Goal: Check status: Check status

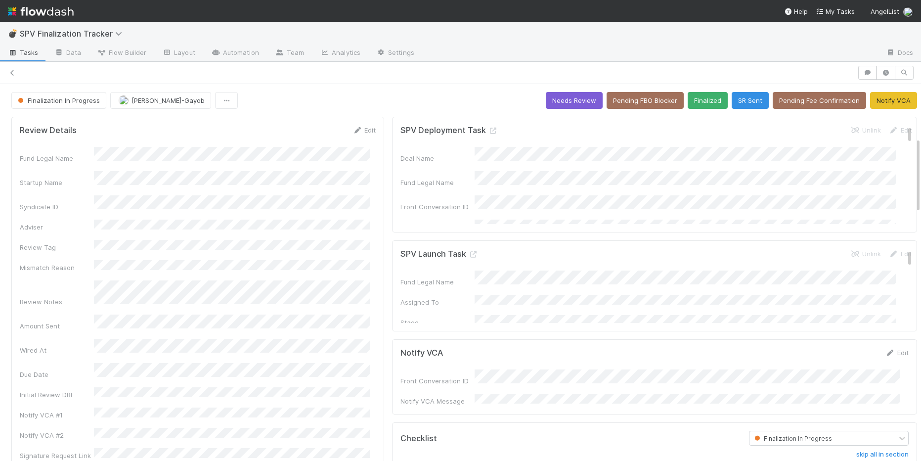
scroll to position [265, 0]
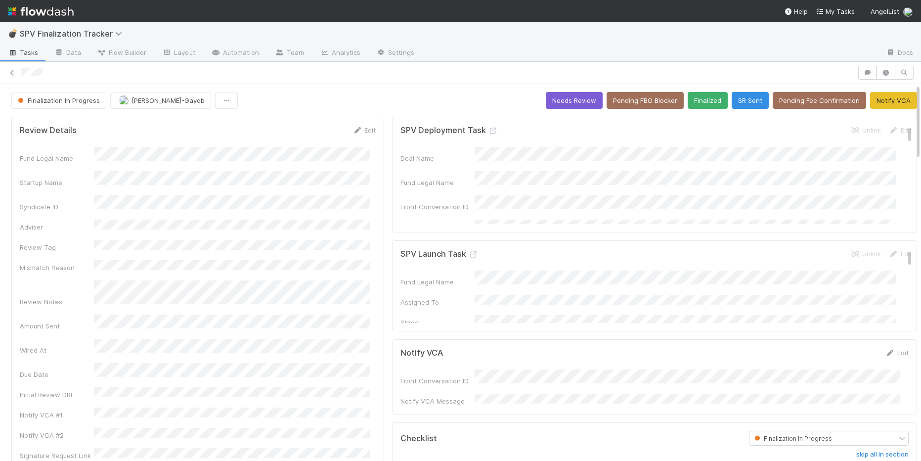
click at [285, 98] on div "Finalization In Progress [PERSON_NAME]-Gayob Needs Review Pending FBO Blocker F…" at bounding box center [463, 100] width 905 height 17
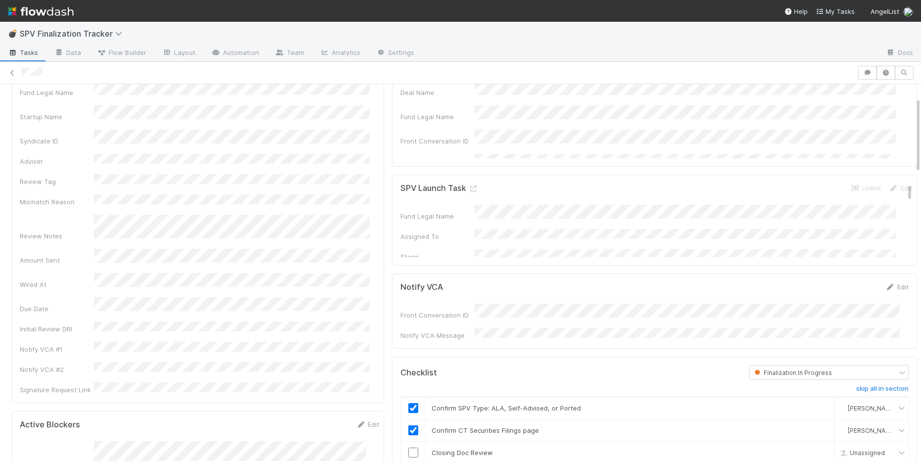
scroll to position [294, 0]
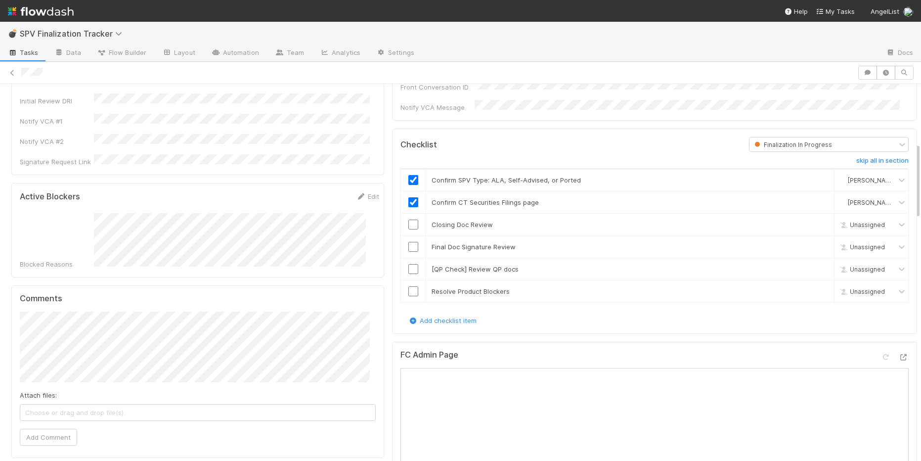
click at [89, 213] on div "Blocked Reasons" at bounding box center [199, 241] width 359 height 56
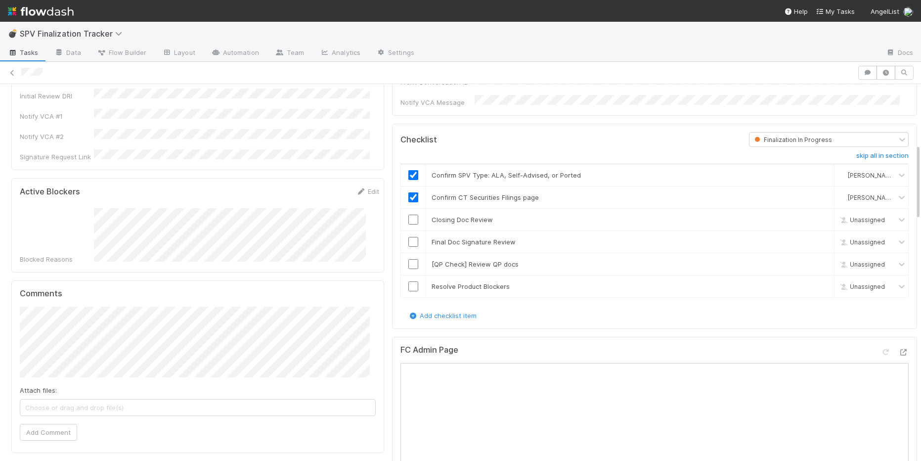
scroll to position [0, 0]
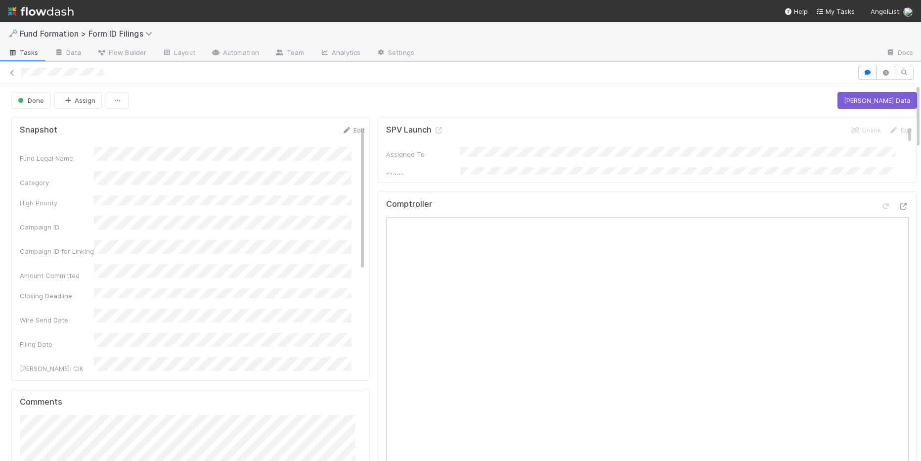
click at [375, 81] on div at bounding box center [460, 73] width 921 height 22
